Goal: Task Accomplishment & Management: Complete application form

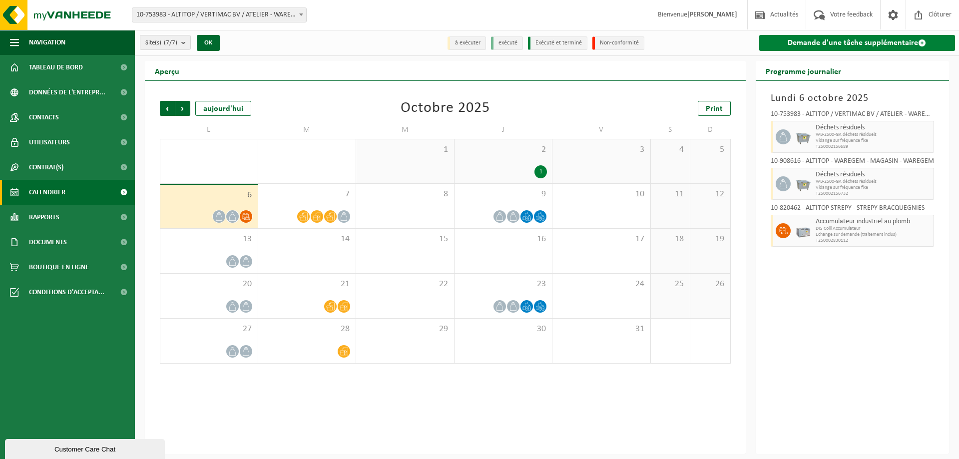
click at [814, 40] on link "Demande d'une tâche supplémentaire" at bounding box center [857, 43] width 196 height 16
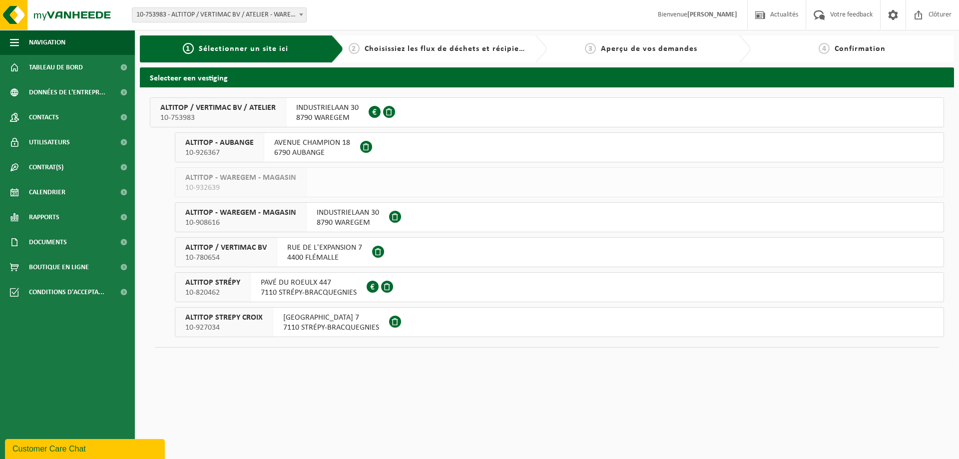
click at [332, 250] on span "RUE DE L'EXPANSION 7" at bounding box center [324, 248] width 75 height 10
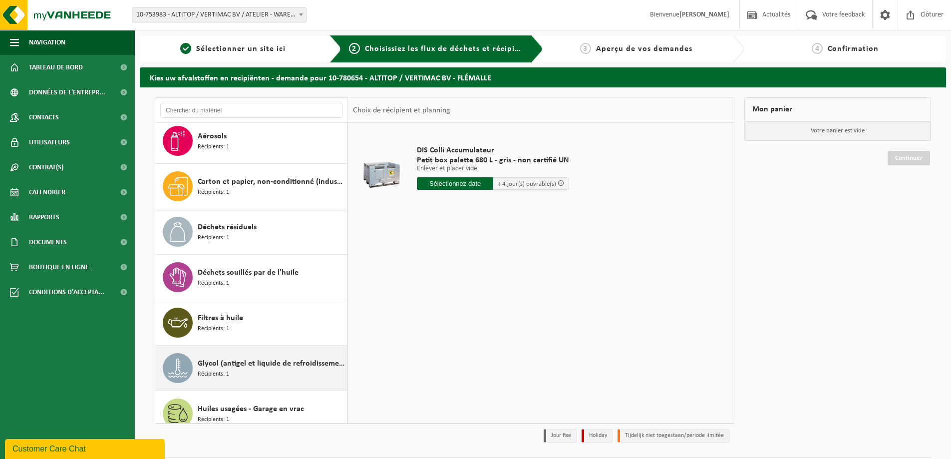
scroll to position [150, 0]
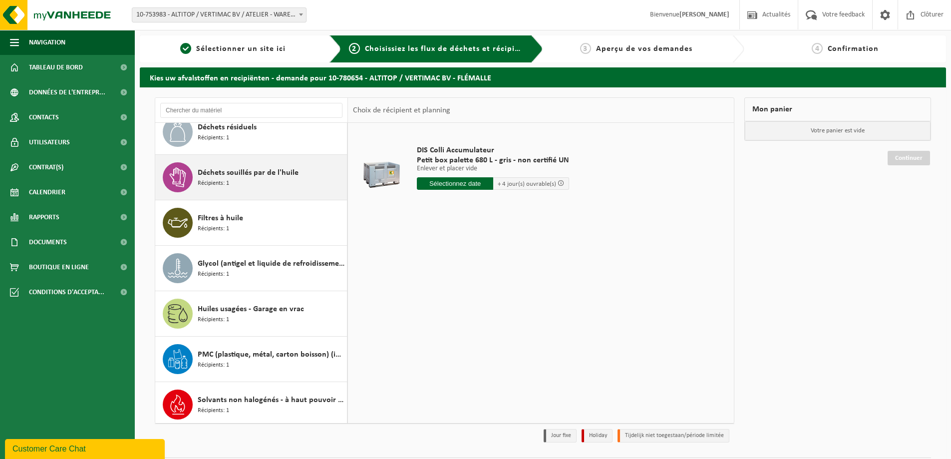
click at [275, 167] on span "Déchets souillés par de l'huile" at bounding box center [248, 173] width 101 height 12
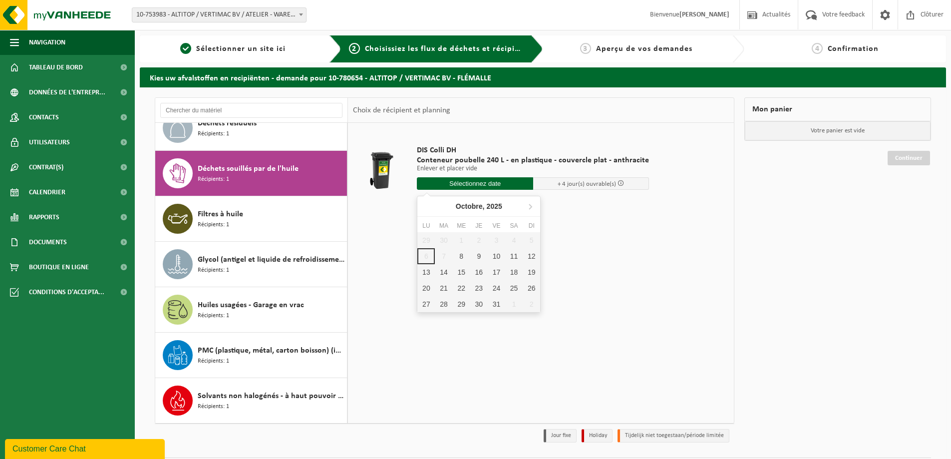
click at [473, 183] on input "text" at bounding box center [475, 183] width 116 height 12
click at [464, 258] on div "8" at bounding box center [461, 256] width 17 height 16
type input "à partir de 2025-10-08"
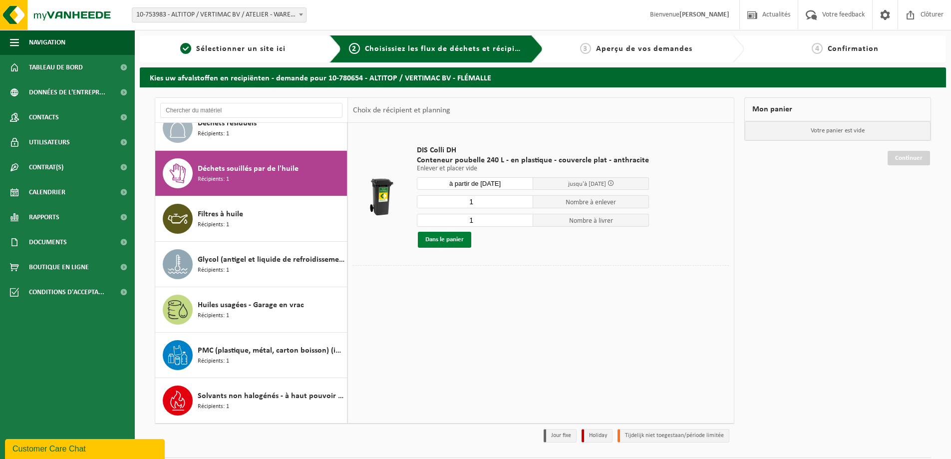
click at [446, 237] on button "Dans le panier" at bounding box center [444, 240] width 53 height 16
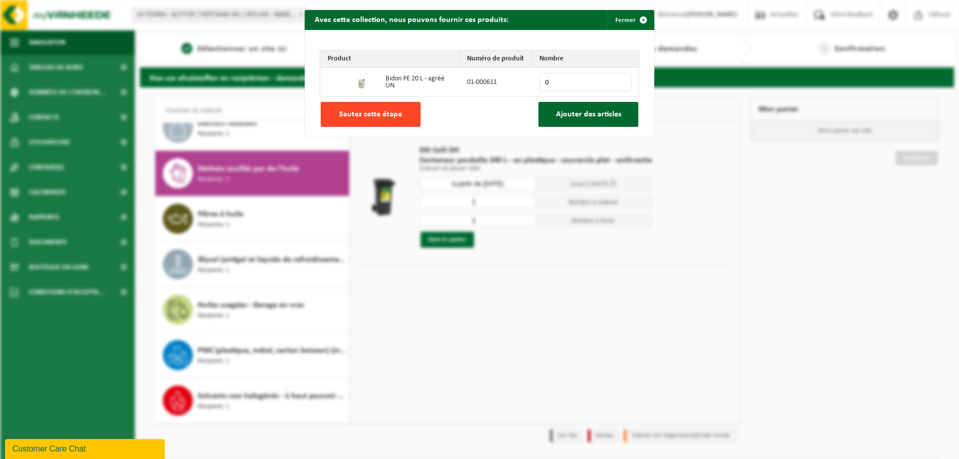
click at [370, 110] on span "Sautez cette étape" at bounding box center [370, 114] width 63 height 8
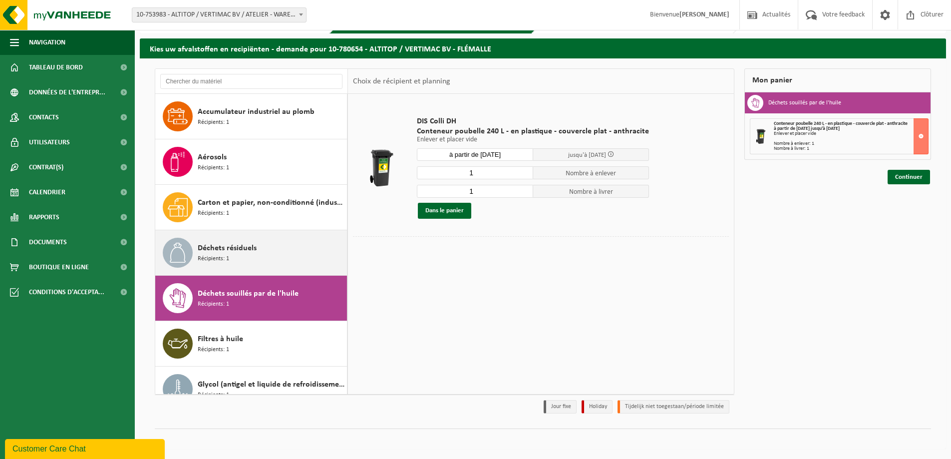
scroll to position [0, 0]
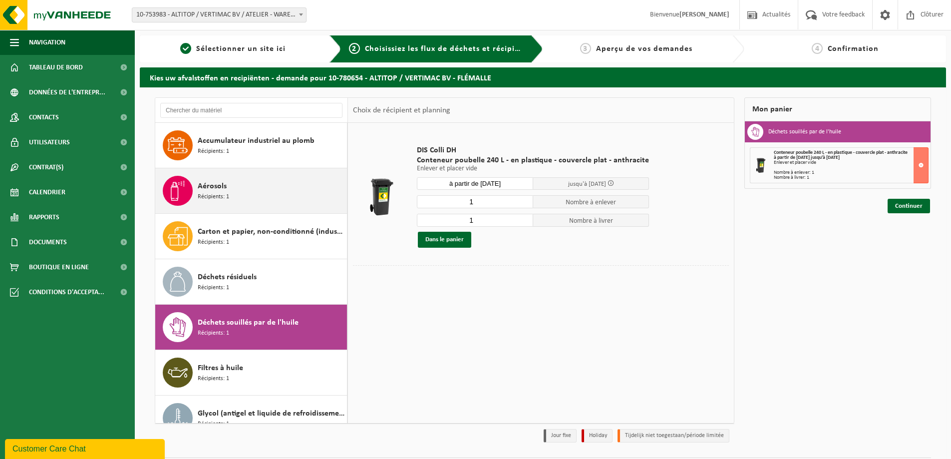
click at [239, 184] on div "Aérosols Récipients: 1" at bounding box center [271, 191] width 147 height 30
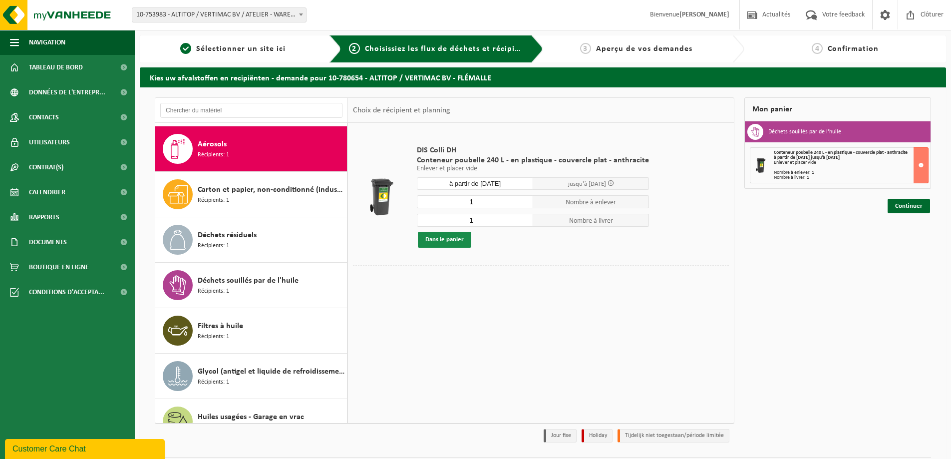
scroll to position [45, 0]
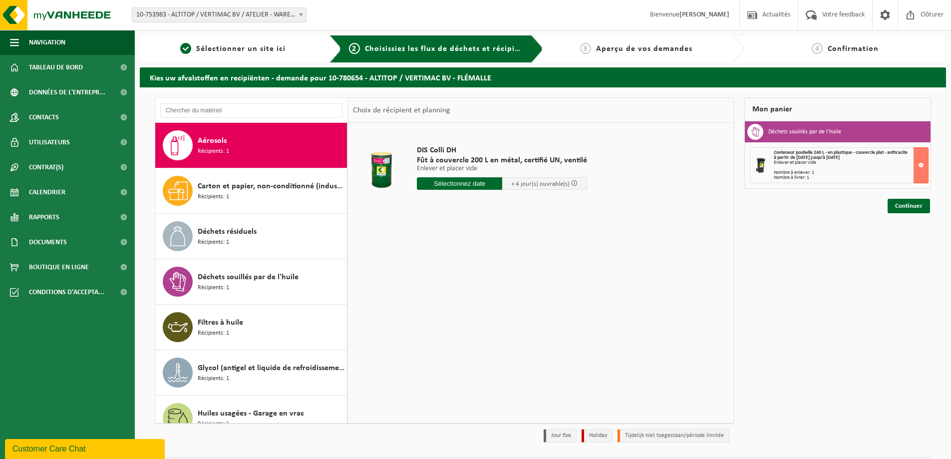
click at [477, 184] on input "text" at bounding box center [459, 183] width 85 height 12
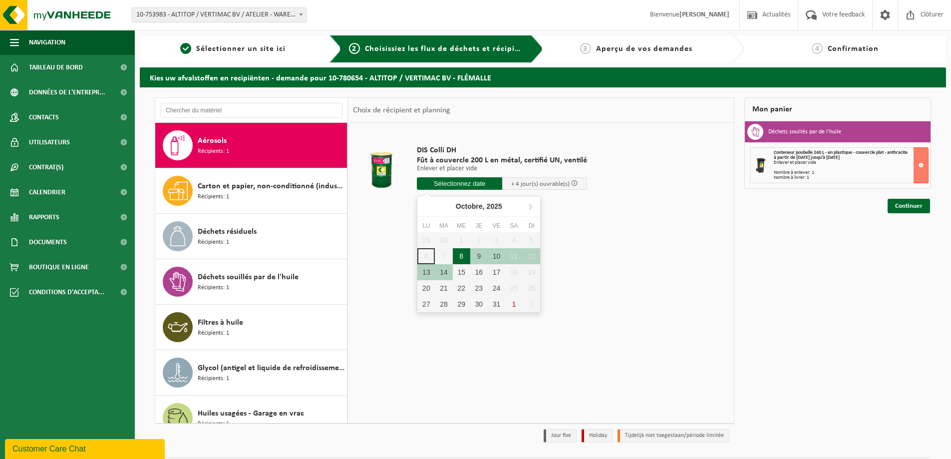
click at [461, 256] on div "8" at bounding box center [461, 256] width 17 height 16
type input "à partir de 2025-10-08"
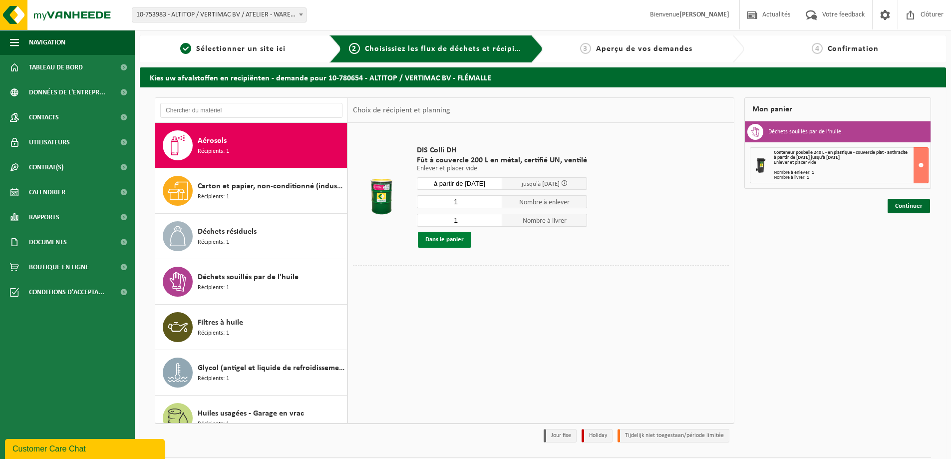
click at [444, 239] on button "Dans le panier" at bounding box center [444, 240] width 53 height 16
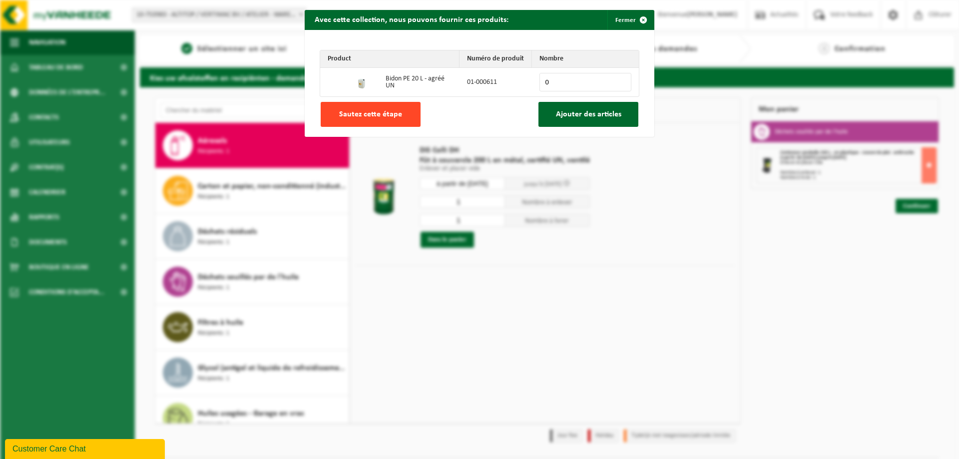
click at [364, 110] on span "Sautez cette étape" at bounding box center [370, 114] width 63 height 8
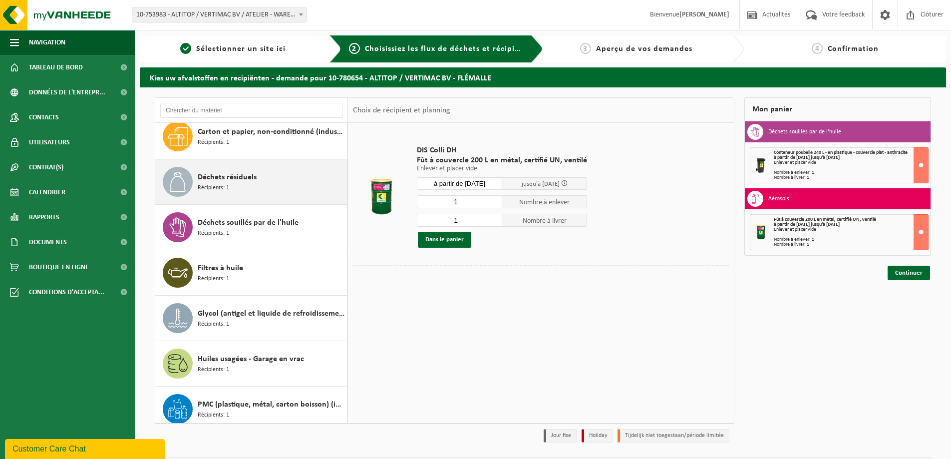
scroll to position [150, 0]
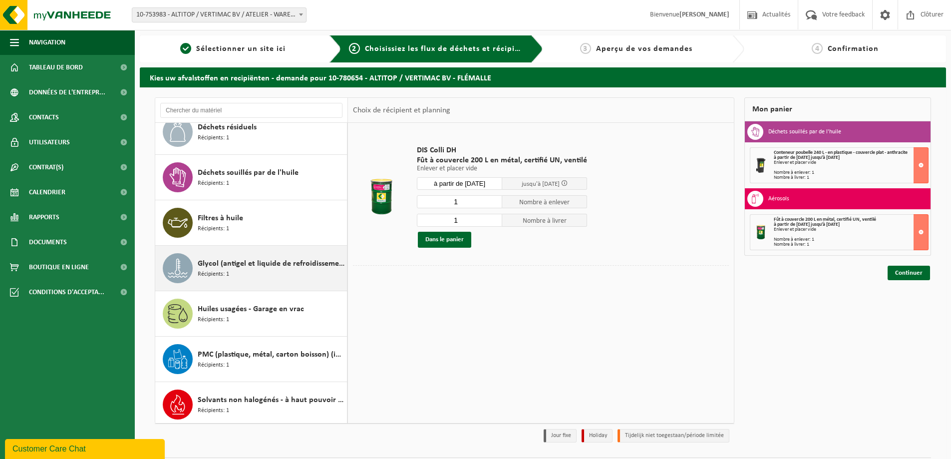
click at [237, 263] on span "Glycol (antigel et liquide de refroidissement) in 200l" at bounding box center [271, 264] width 147 height 12
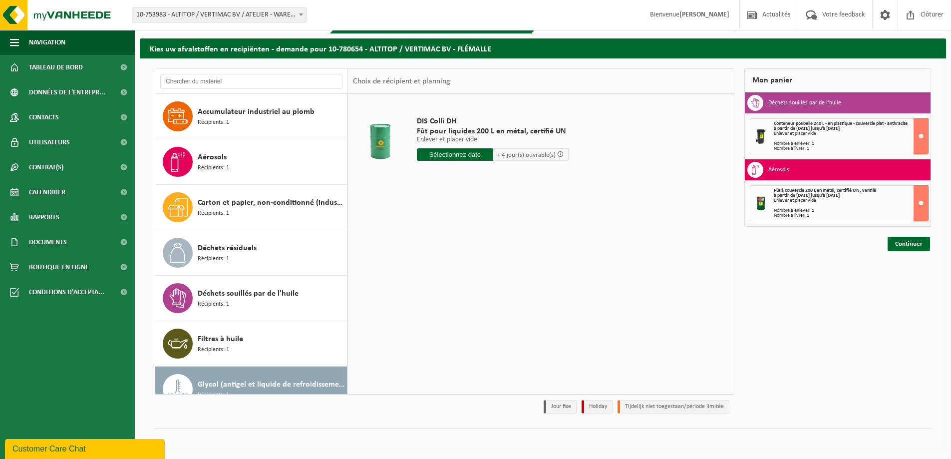
scroll to position [154, 0]
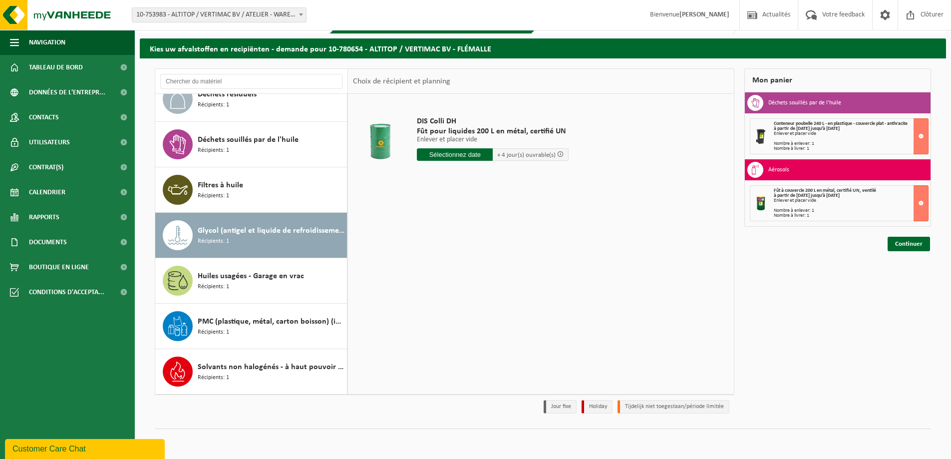
click at [479, 155] on input "text" at bounding box center [455, 154] width 76 height 12
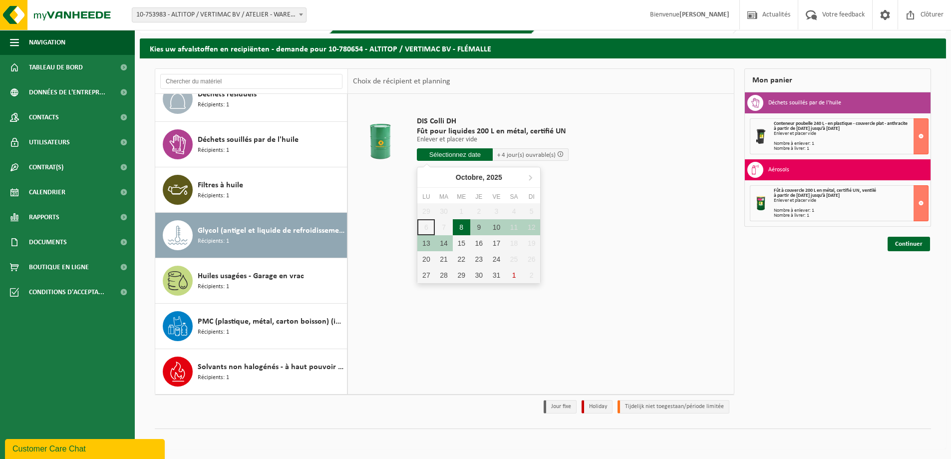
click at [461, 228] on div "8" at bounding box center [461, 227] width 17 height 16
type input "à partir de 2025-10-08"
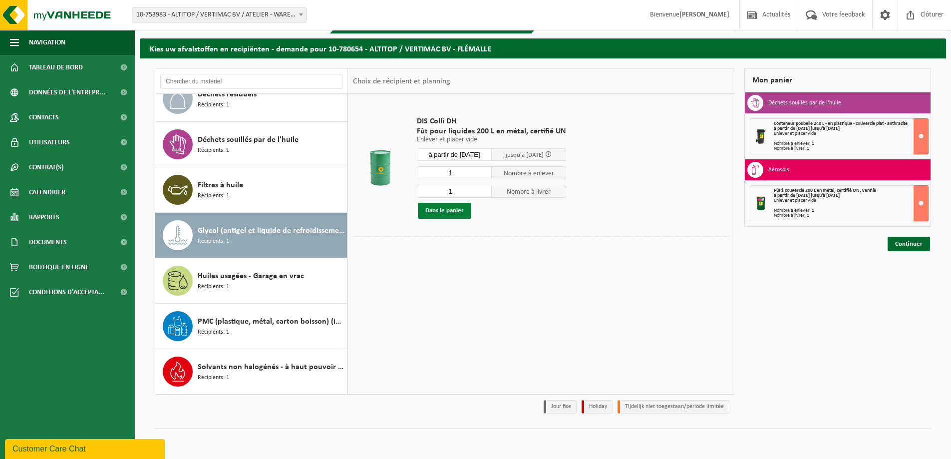
click at [446, 209] on button "Dans le panier" at bounding box center [444, 211] width 53 height 16
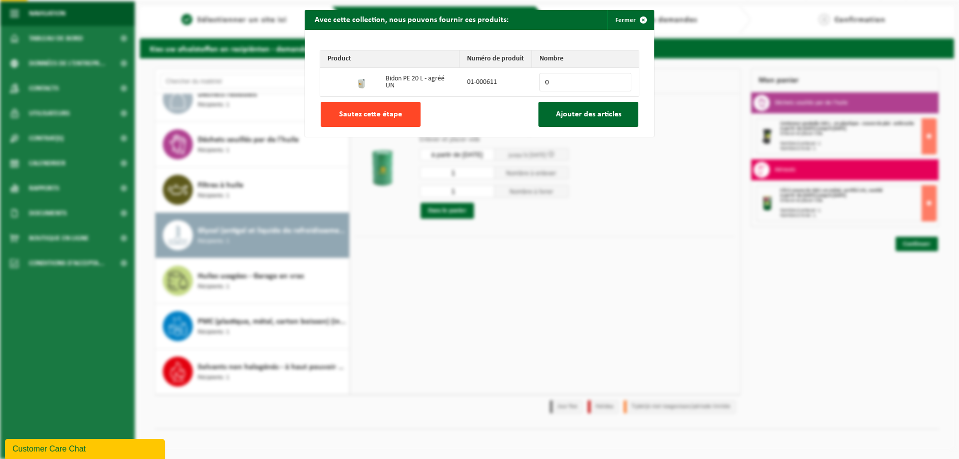
click at [365, 115] on span "Sautez cette étape" at bounding box center [370, 114] width 63 height 8
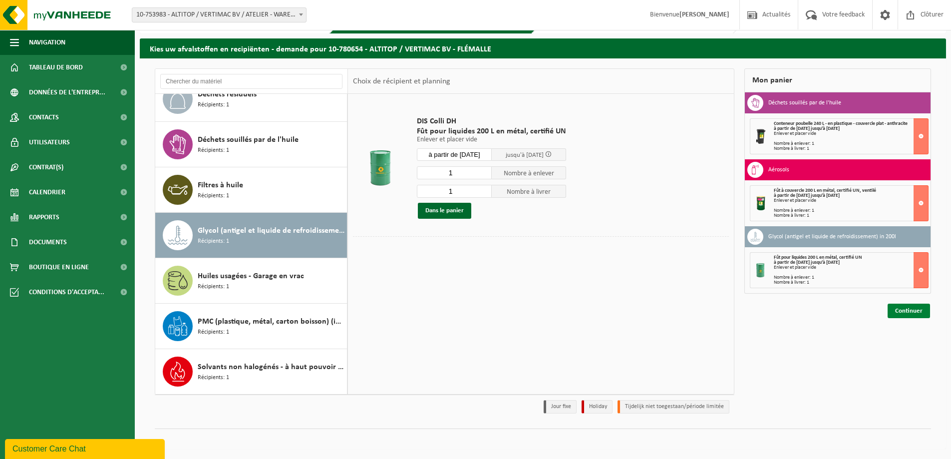
click at [904, 316] on link "Continuer" at bounding box center [909, 311] width 42 height 14
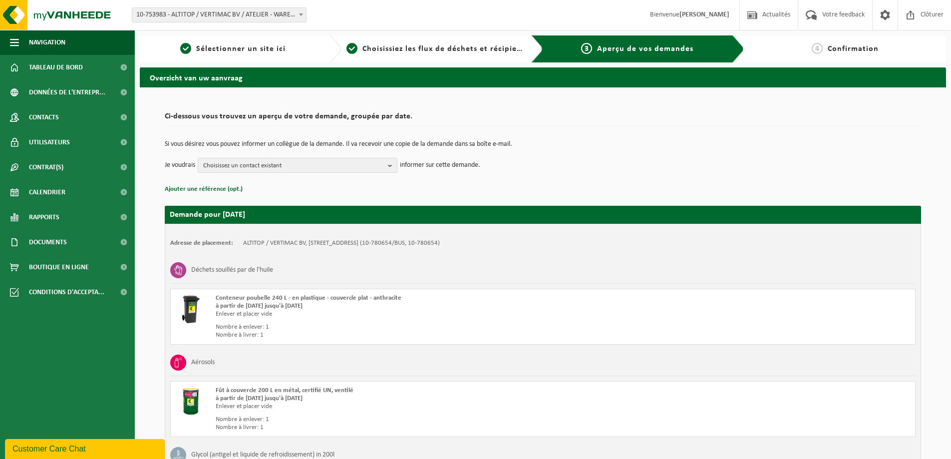
scroll to position [162, 0]
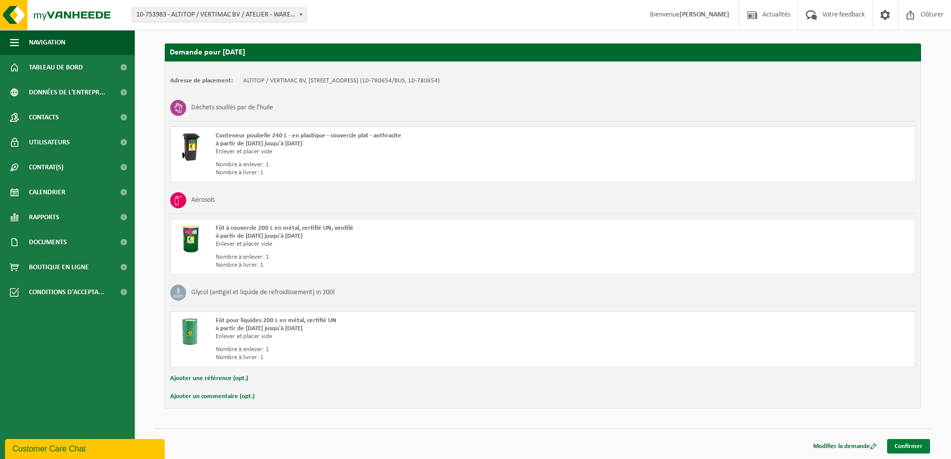
click at [907, 443] on link "Confirmer" at bounding box center [908, 446] width 43 height 14
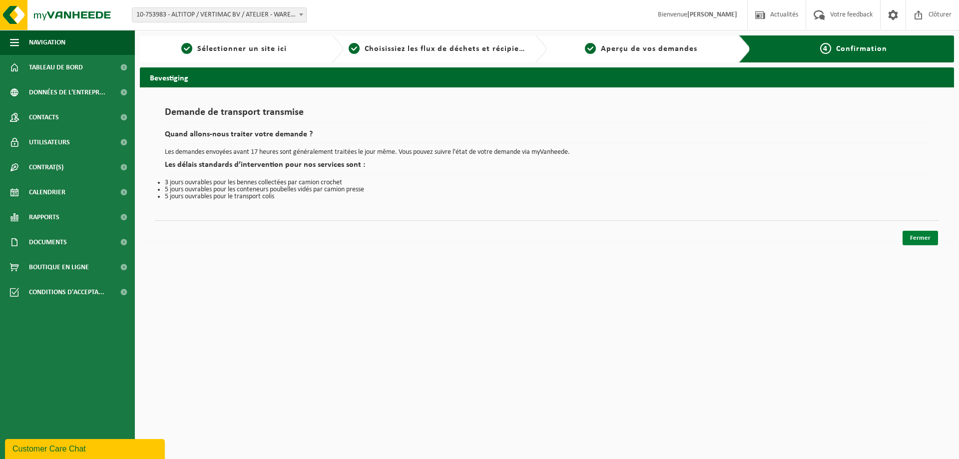
click at [918, 232] on link "Fermer" at bounding box center [919, 238] width 35 height 14
